Goal: Find contact information: Find contact information

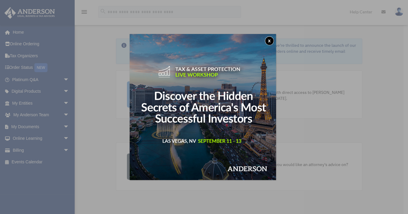
click at [271, 42] on button "x" at bounding box center [269, 40] width 9 height 9
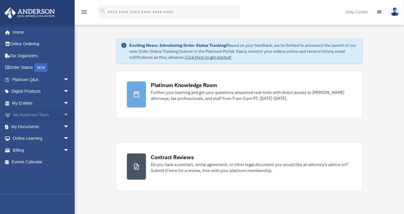
click at [40, 112] on link "My Anderson Team arrow_drop_down" at bounding box center [41, 115] width 74 height 12
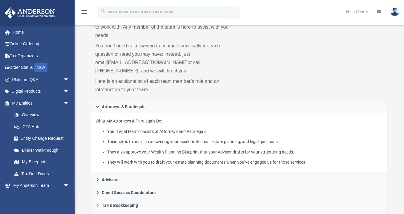
scroll to position [48, 0]
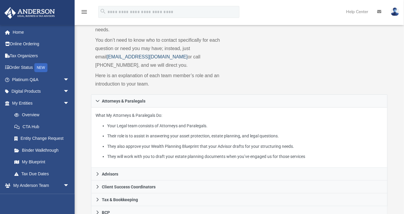
click at [133, 54] on link "[EMAIL_ADDRESS][DOMAIN_NAME]" at bounding box center [147, 56] width 81 height 5
drag, startPoint x: 166, startPoint y: 48, endPoint x: 96, endPoint y: 50, distance: 70.2
click at [96, 50] on p "You don’t need to know who to contact specifically for each question or need yo…" at bounding box center [165, 52] width 140 height 33
copy p "[EMAIL_ADDRESS][DOMAIN_NAME]"
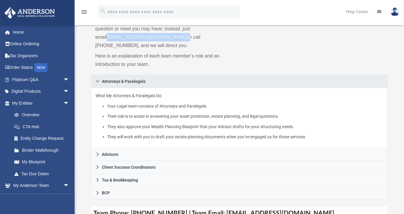
scroll to position [119, 0]
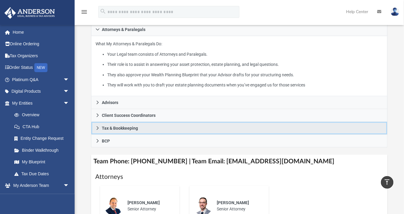
click at [96, 126] on icon at bounding box center [98, 128] width 4 height 4
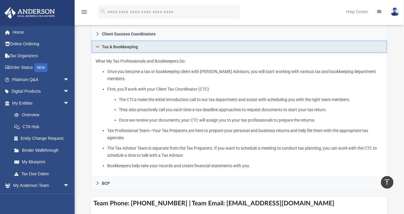
scroll to position [167, 0]
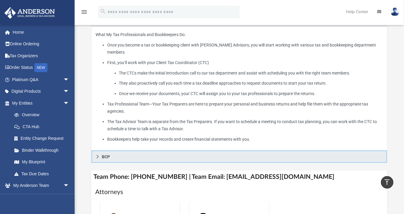
click at [99, 155] on icon at bounding box center [98, 157] width 4 height 4
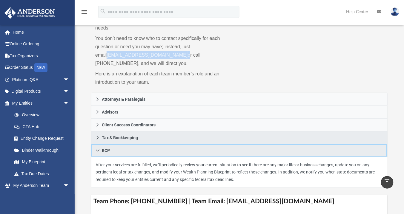
scroll to position [48, 0]
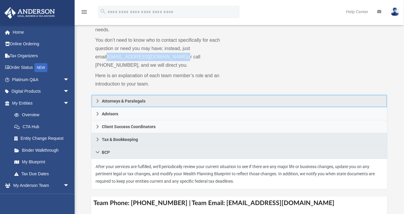
click at [97, 99] on icon at bounding box center [98, 101] width 4 height 4
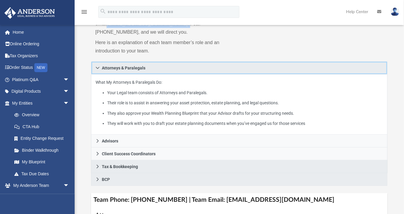
scroll to position [96, 0]
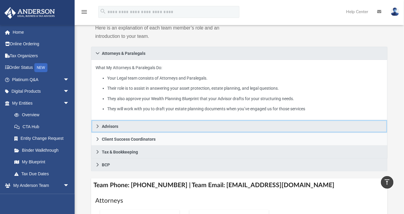
click at [96, 125] on icon at bounding box center [98, 127] width 4 height 4
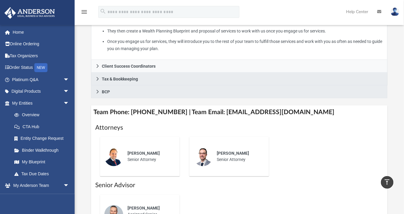
scroll to position [191, 0]
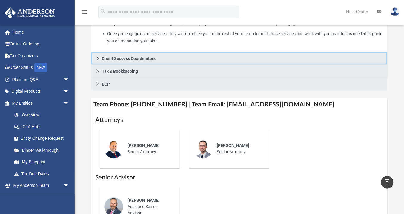
click at [96, 56] on icon at bounding box center [98, 58] width 4 height 4
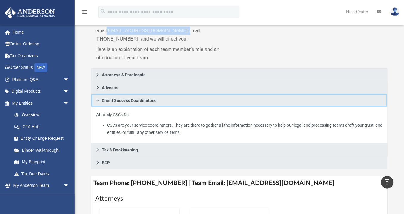
scroll to position [72, 0]
